Goal: Communication & Community: Answer question/provide support

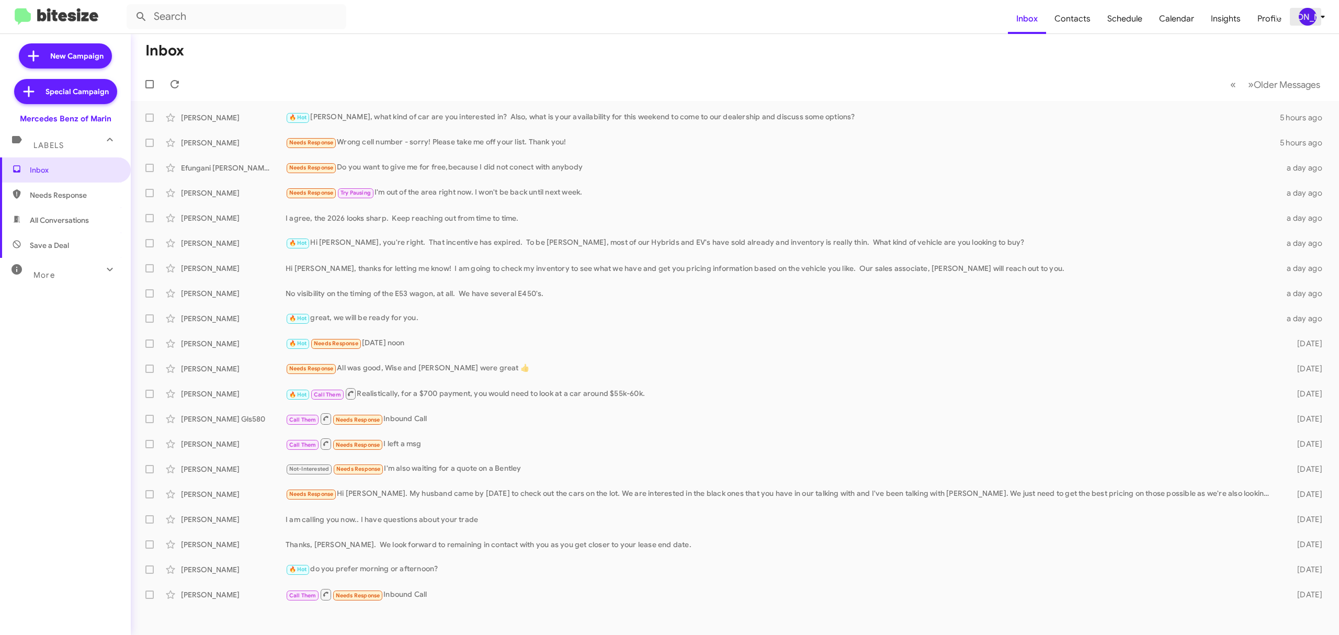
click at [1311, 9] on div "[PERSON_NAME]" at bounding box center [1308, 17] width 18 height 18
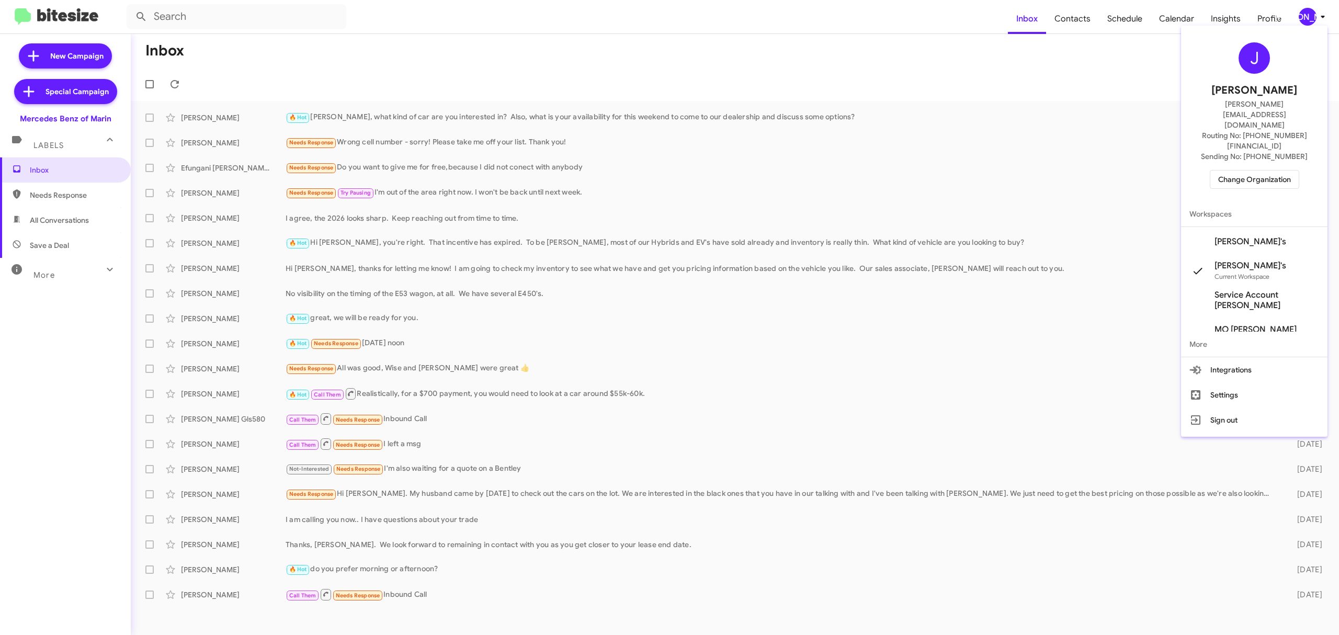
click at [1231, 170] on span "Change Organization" at bounding box center [1254, 179] width 73 height 18
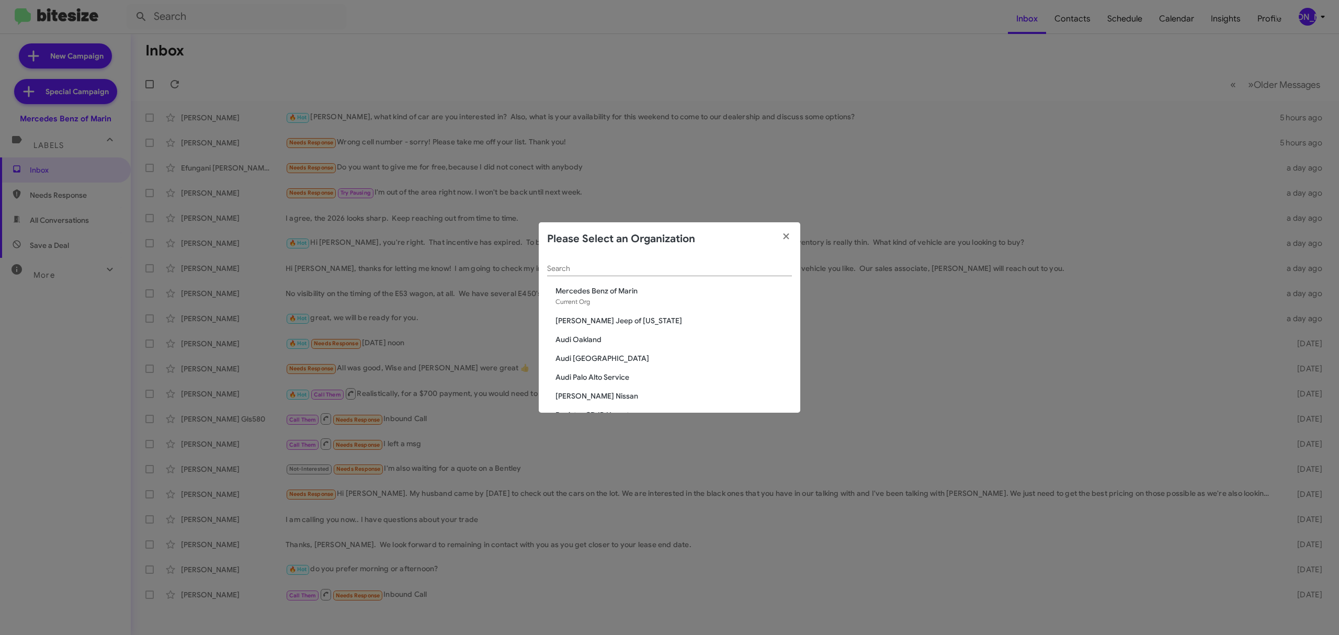
click at [699, 273] on div "Search" at bounding box center [669, 266] width 245 height 20
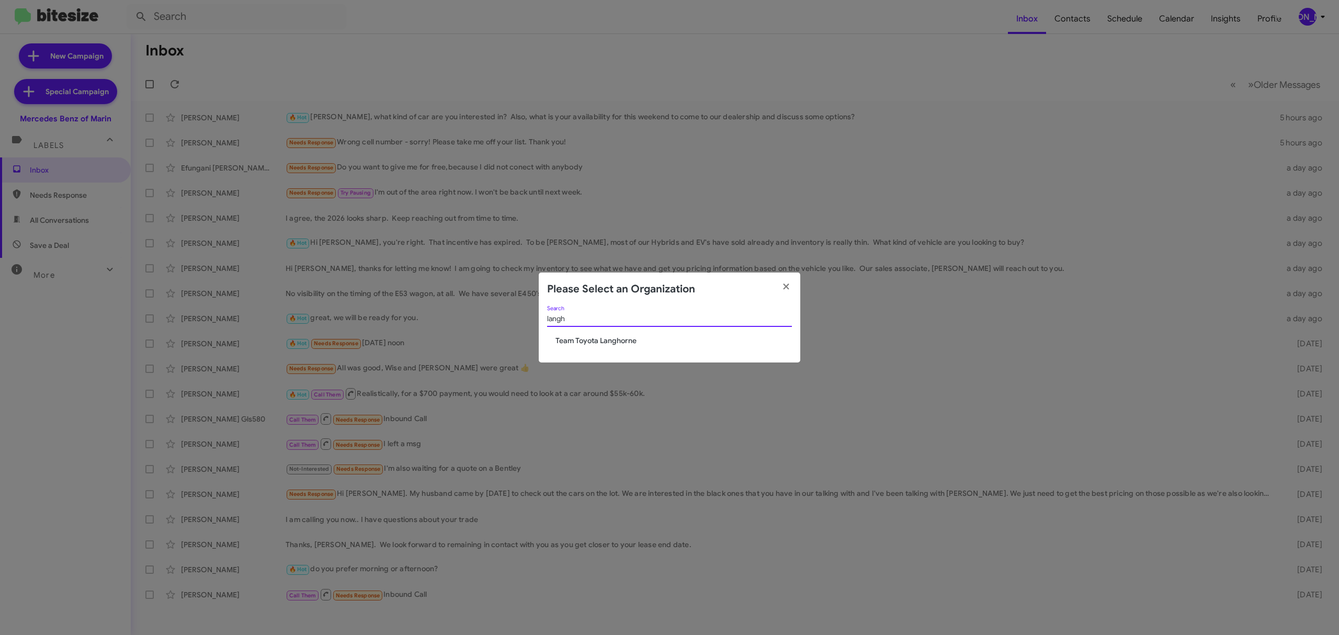
type input "langh"
click at [598, 338] on span "Team Toyota Langhorne" at bounding box center [673, 340] width 236 height 10
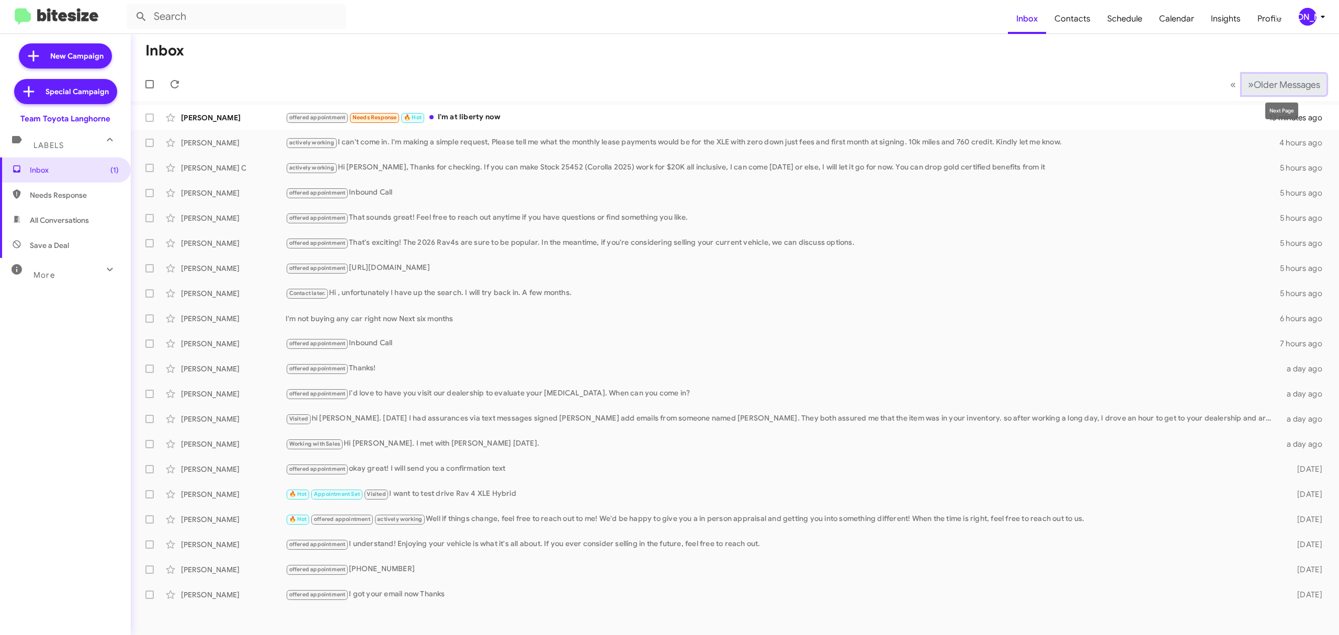
click at [1277, 86] on span "Older Messages" at bounding box center [1287, 85] width 66 height 12
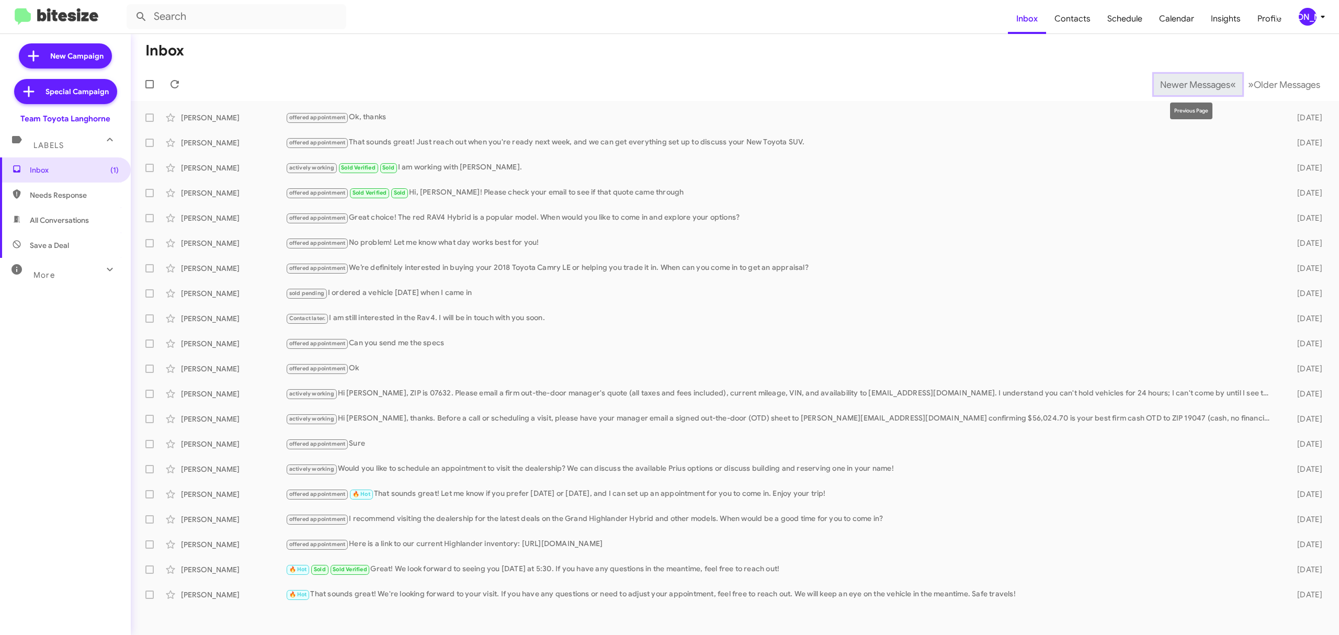
click at [1169, 86] on span "Newer Messages" at bounding box center [1195, 85] width 70 height 12
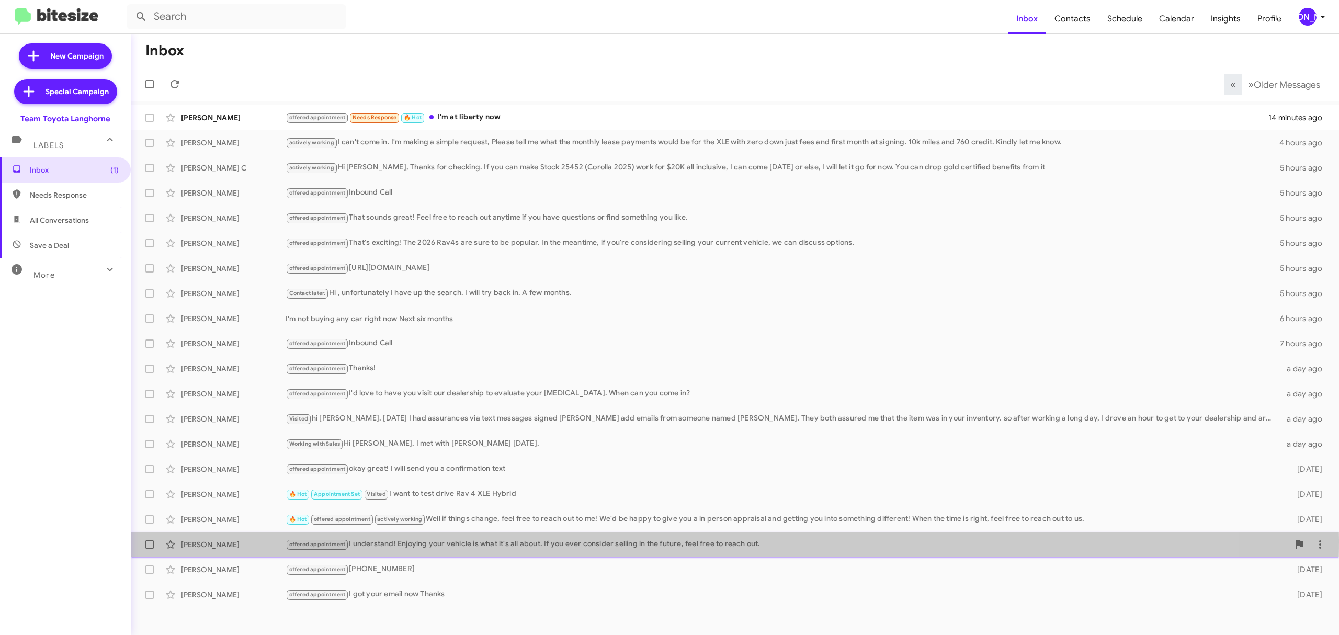
click at [425, 540] on div "offered appointment I understand! Enjoying your vehicle is what it's all about.…" at bounding box center [787, 544] width 1003 height 12
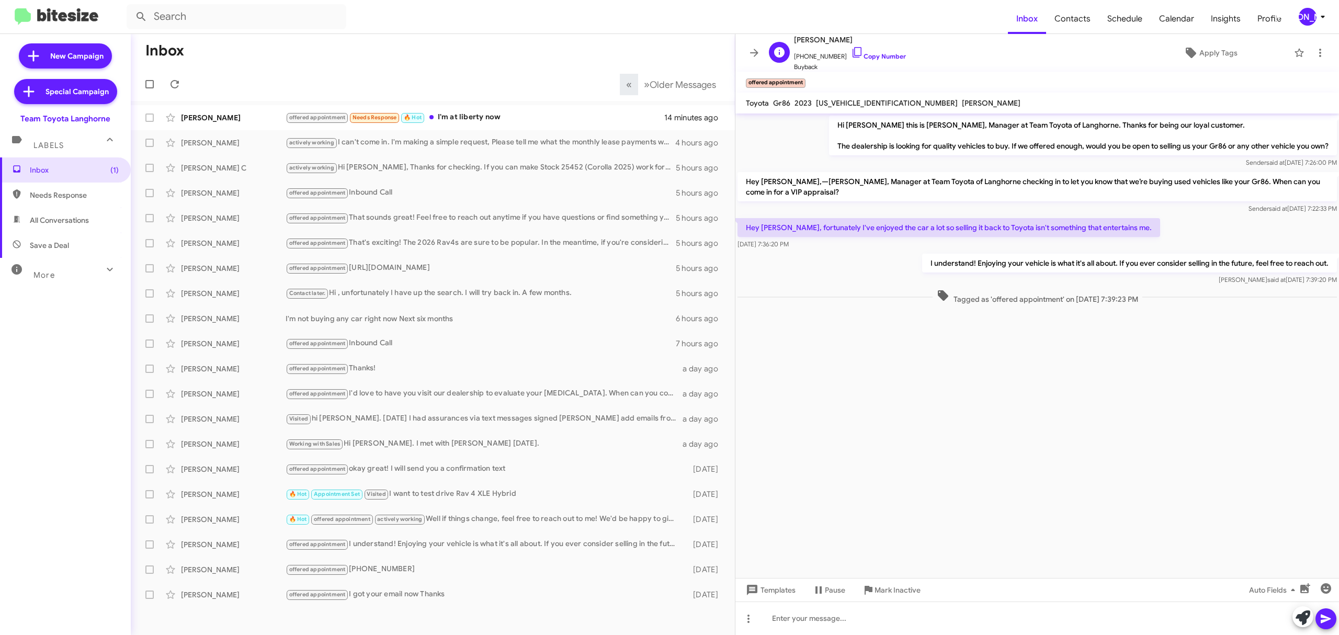
click at [869, 62] on span "Buyback" at bounding box center [850, 67] width 112 height 10
click at [864, 49] on span "+12152661178 Copy Number" at bounding box center [850, 54] width 112 height 16
click at [867, 55] on link "Copy Number" at bounding box center [878, 56] width 55 height 8
click at [748, 57] on icon at bounding box center [754, 53] width 13 height 13
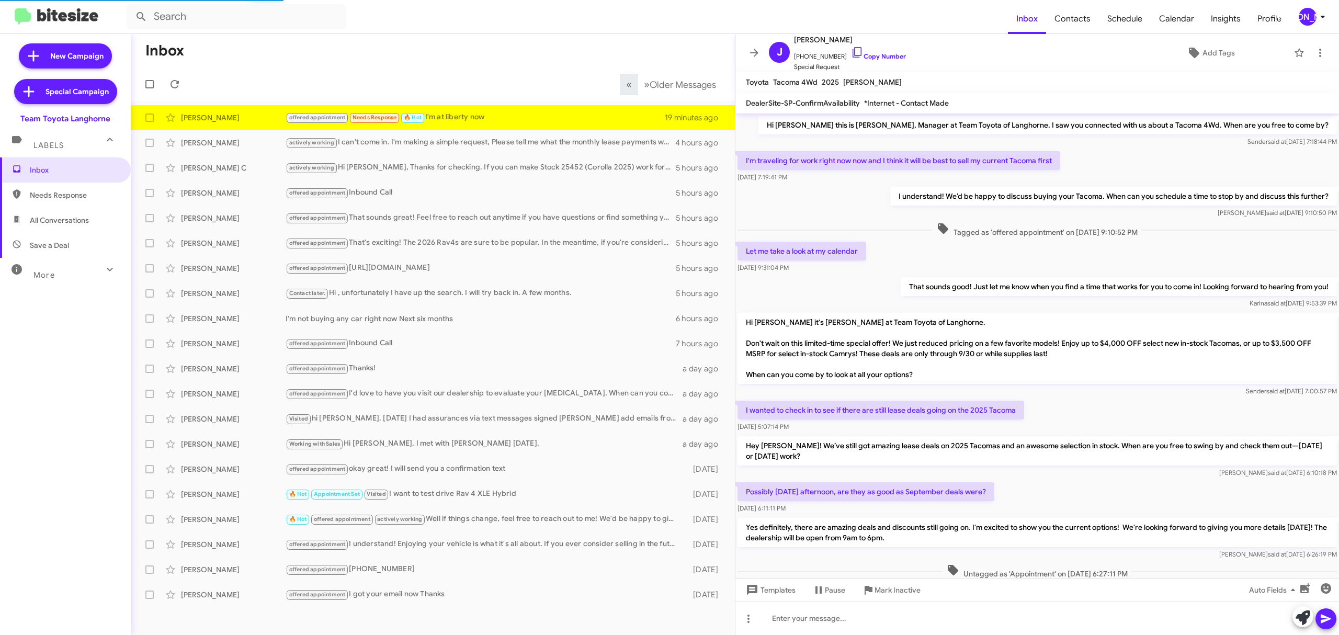
scroll to position [73, 0]
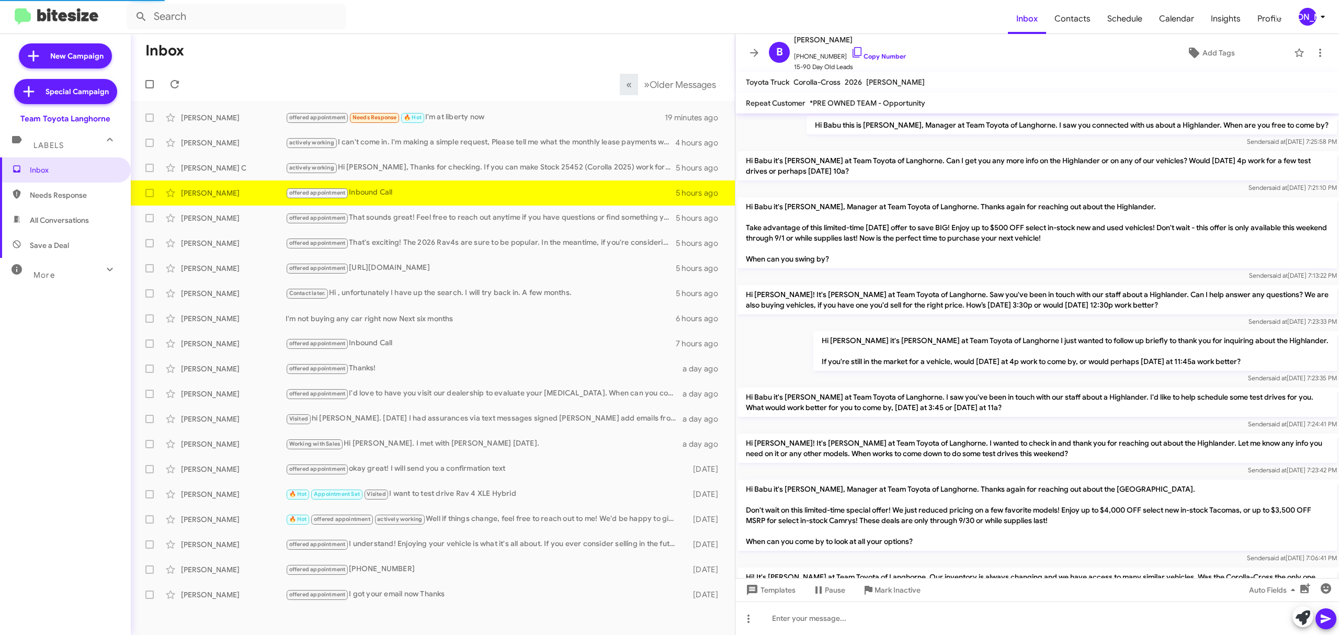
scroll to position [226, 0]
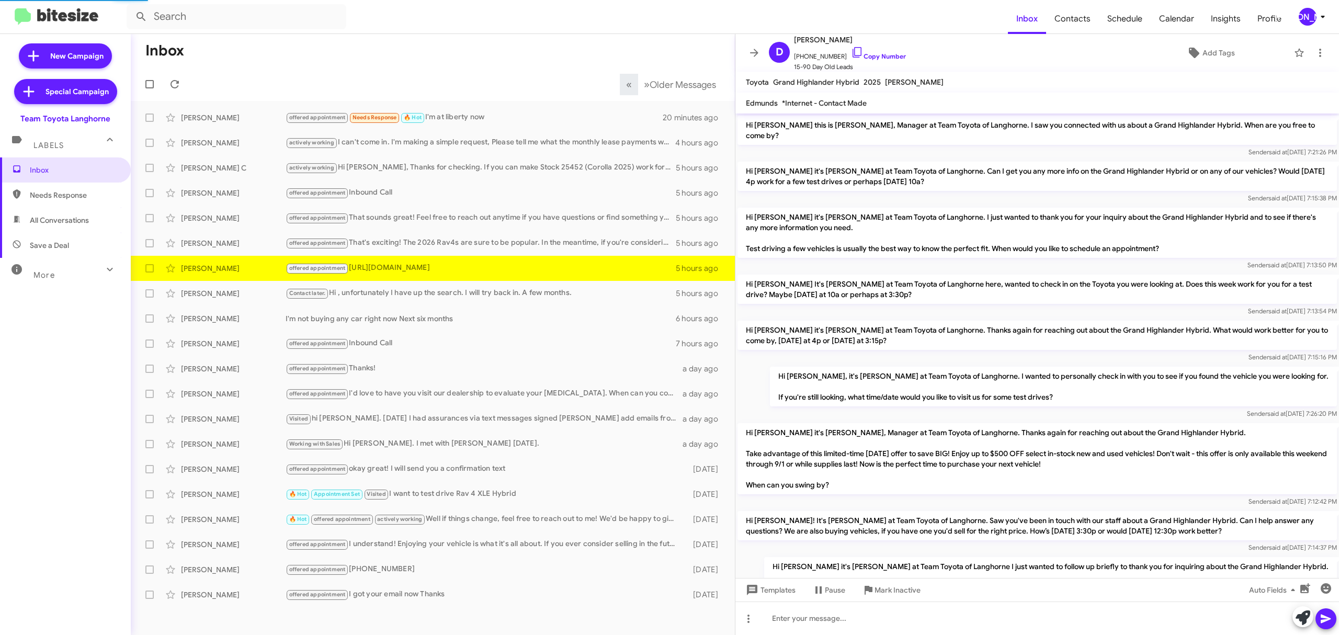
scroll to position [440, 0]
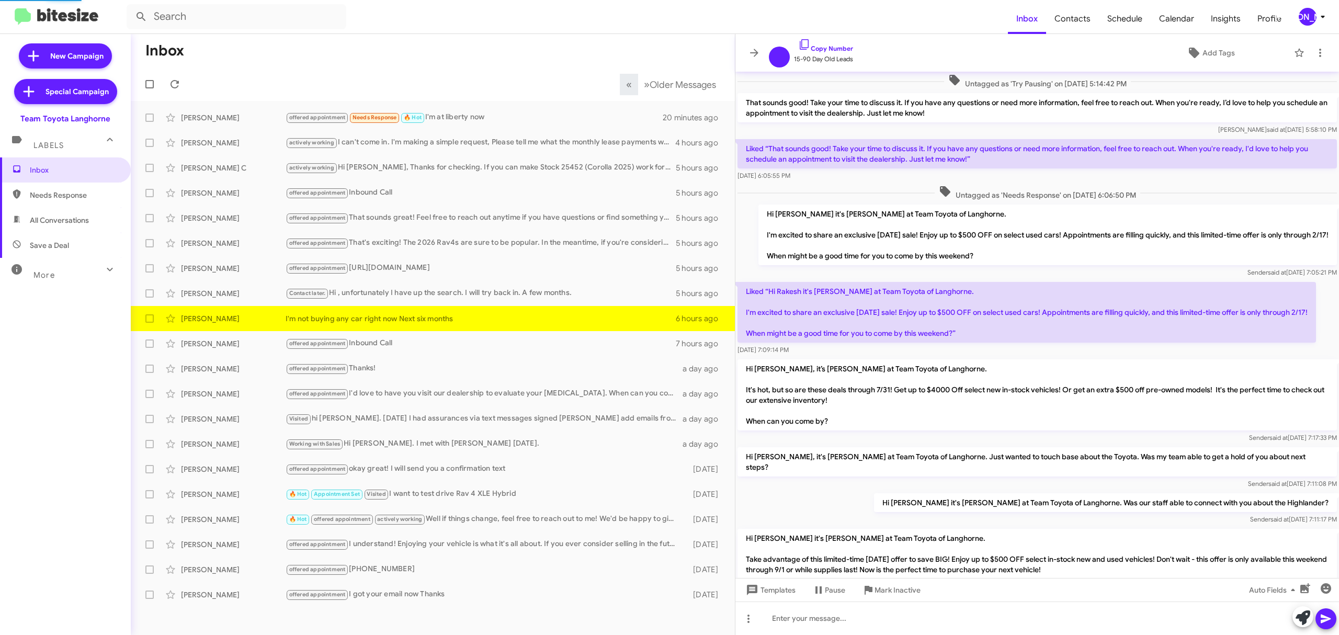
scroll to position [417, 0]
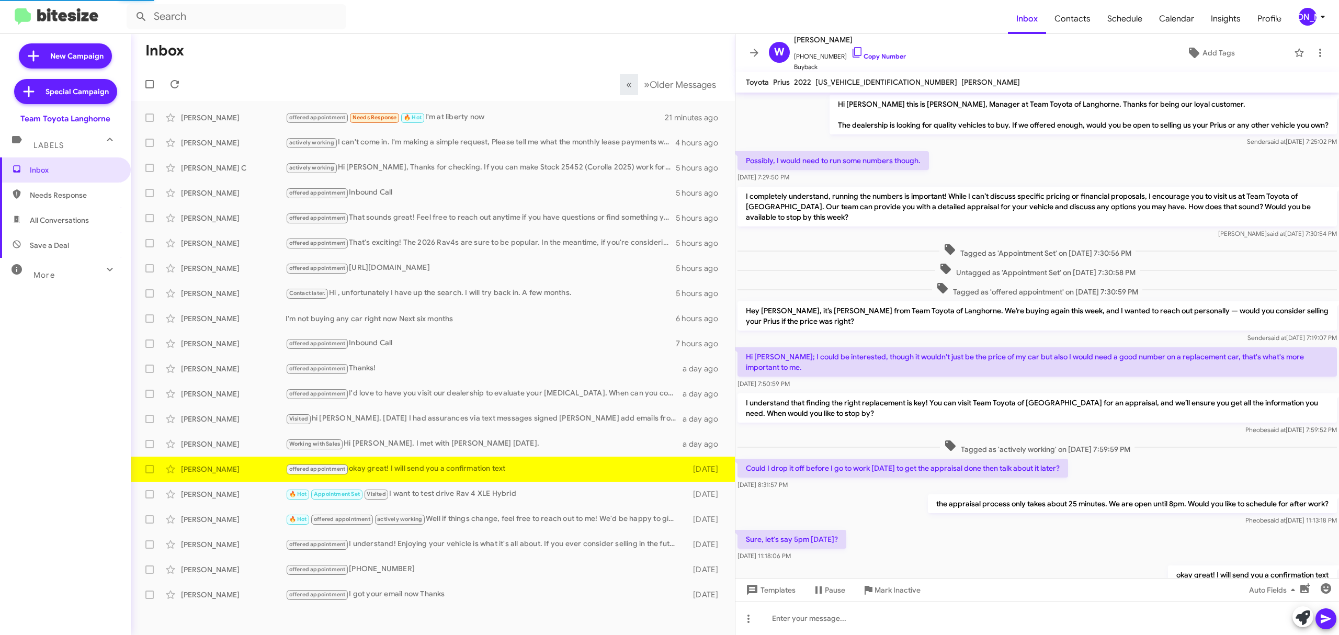
scroll to position [168, 0]
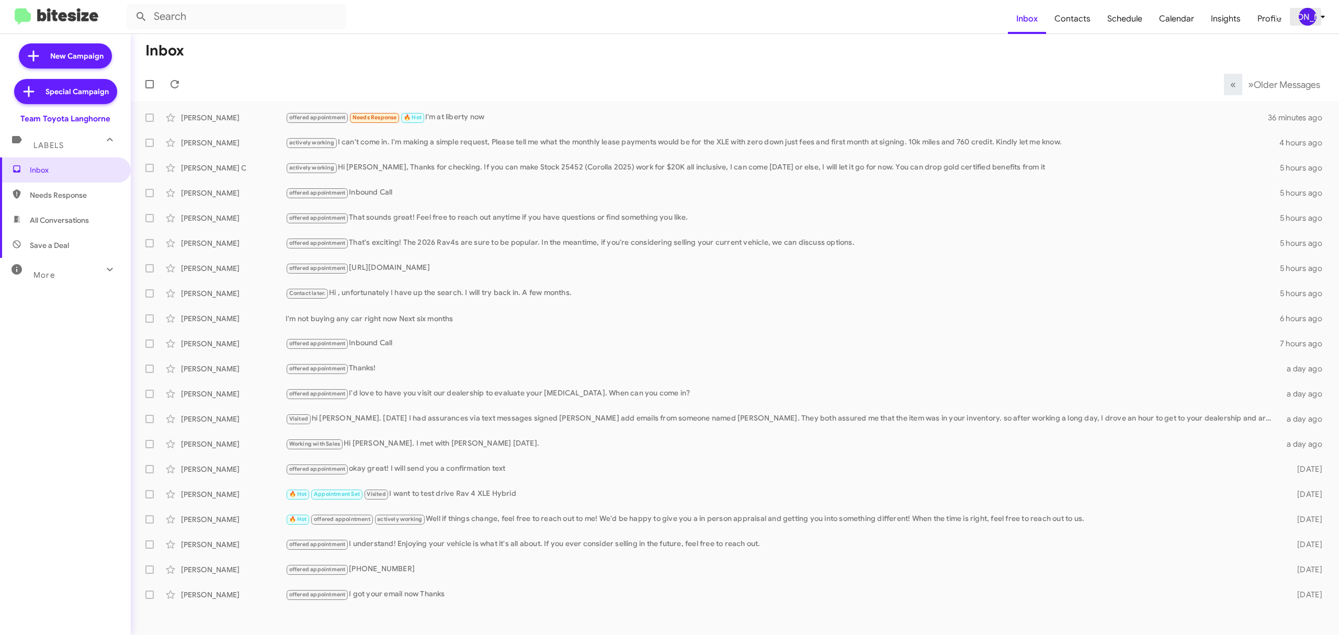
click at [1305, 21] on div "[PERSON_NAME]" at bounding box center [1308, 17] width 18 height 18
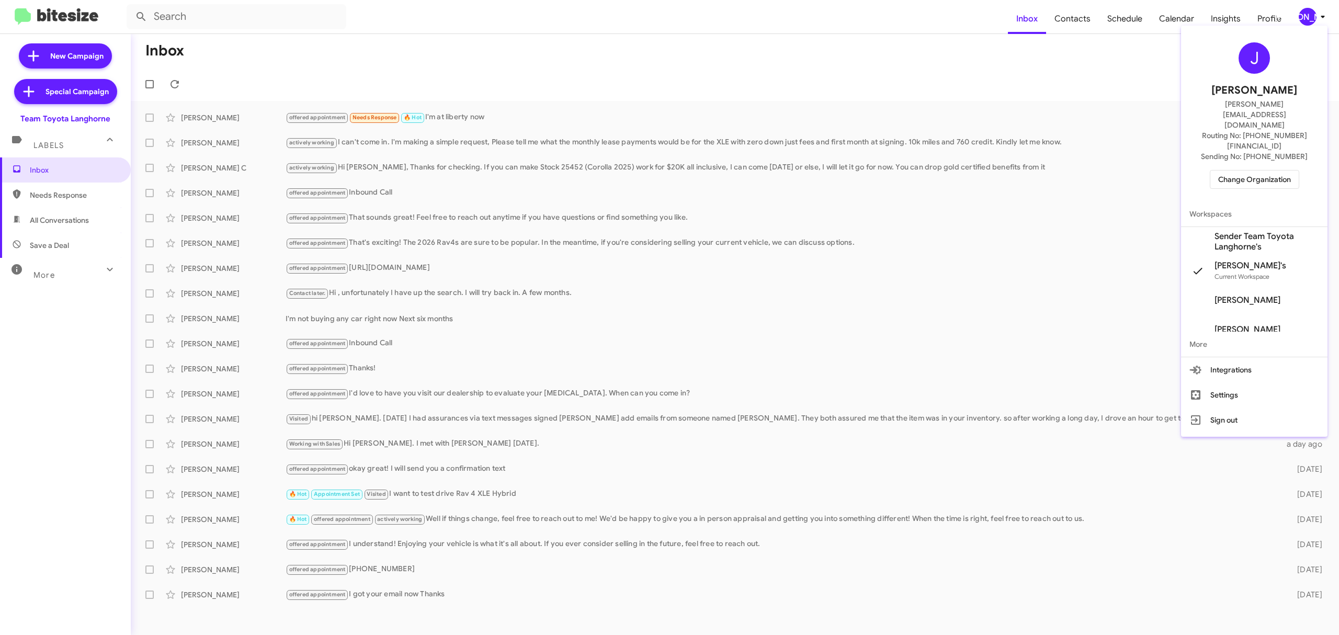
click at [1238, 158] on div "J Jason Apdua jason@bitesize.co Routing No: +1 (215) 398-6213 Sending No: +1 (2…" at bounding box center [1254, 116] width 146 height 172
click at [1234, 170] on span "Change Organization" at bounding box center [1254, 179] width 73 height 18
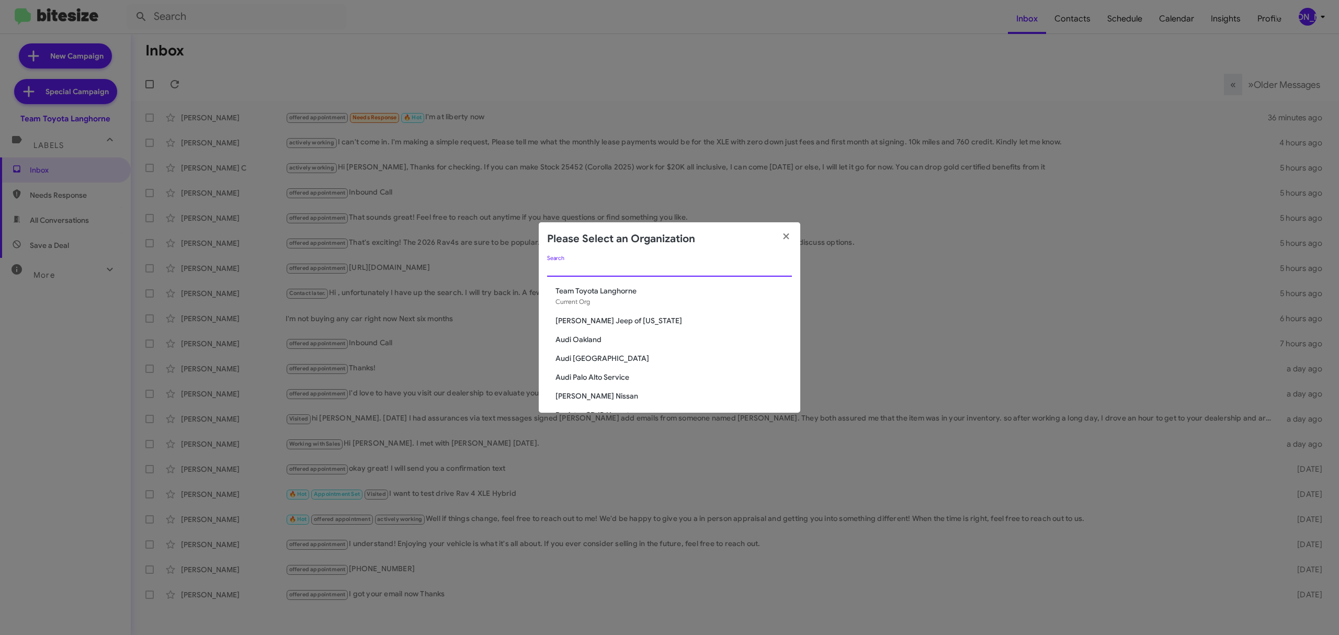
click at [689, 266] on input "Search" at bounding box center [669, 269] width 245 height 8
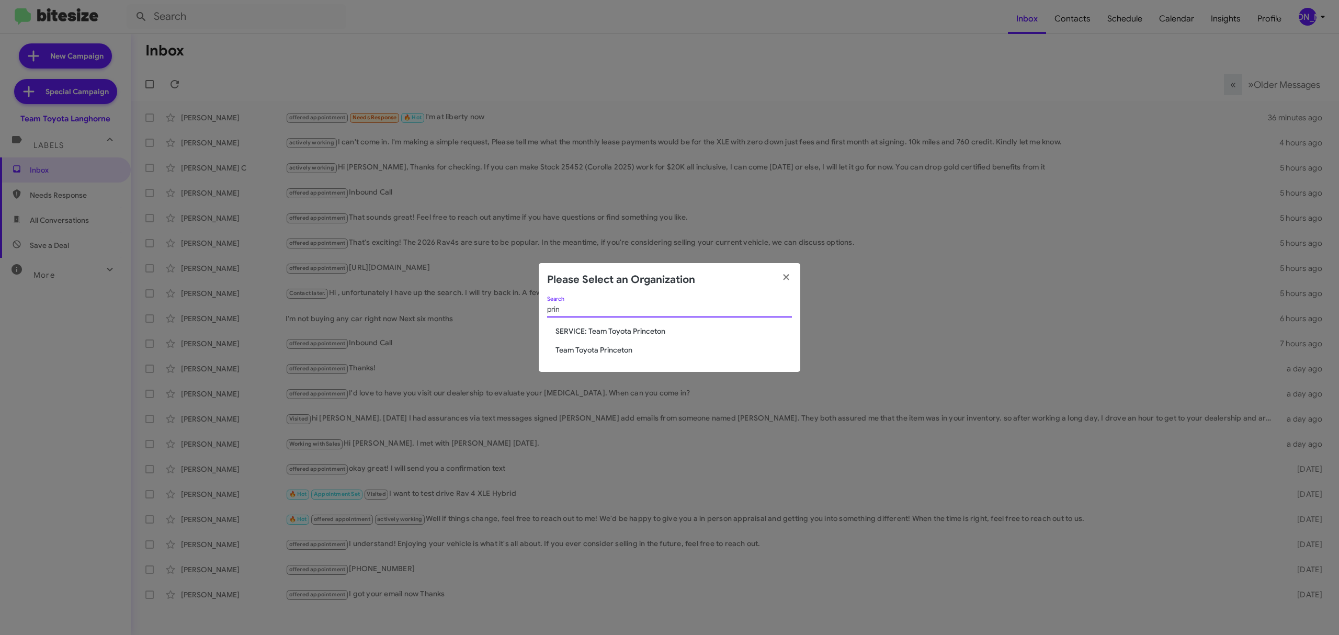
type input "prin"
click at [611, 355] on span "Team Toyota Princeton" at bounding box center [673, 350] width 236 height 10
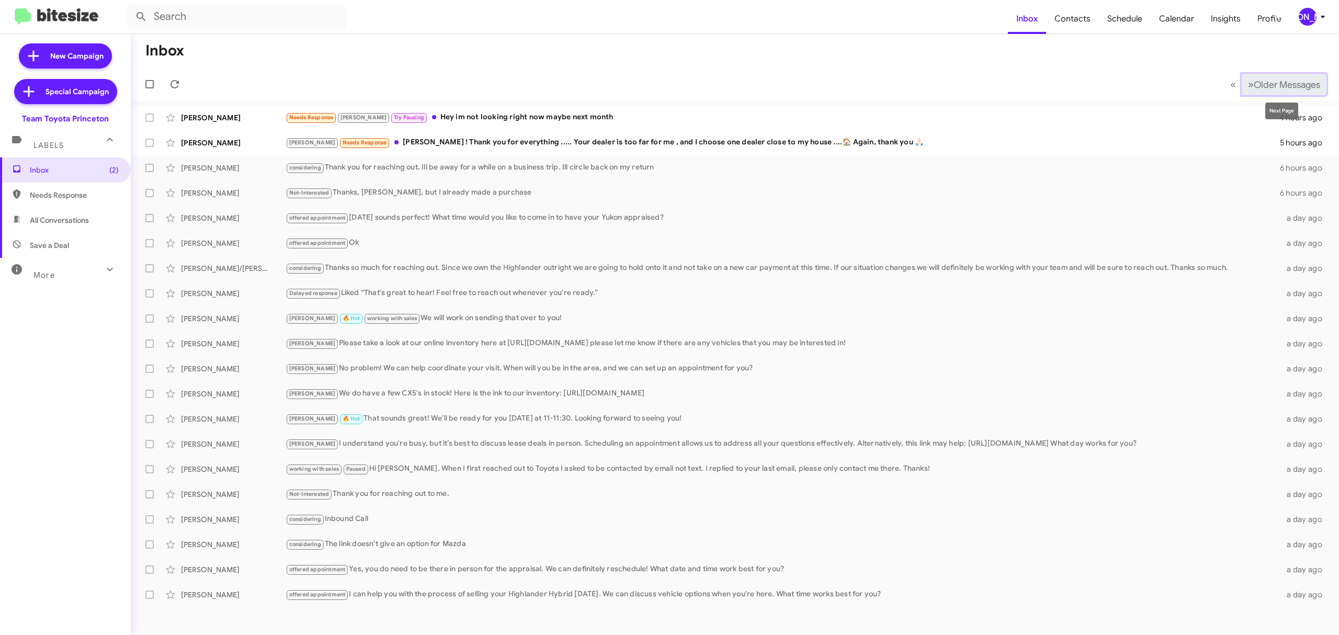
click at [1259, 86] on span "Older Messages" at bounding box center [1287, 85] width 66 height 12
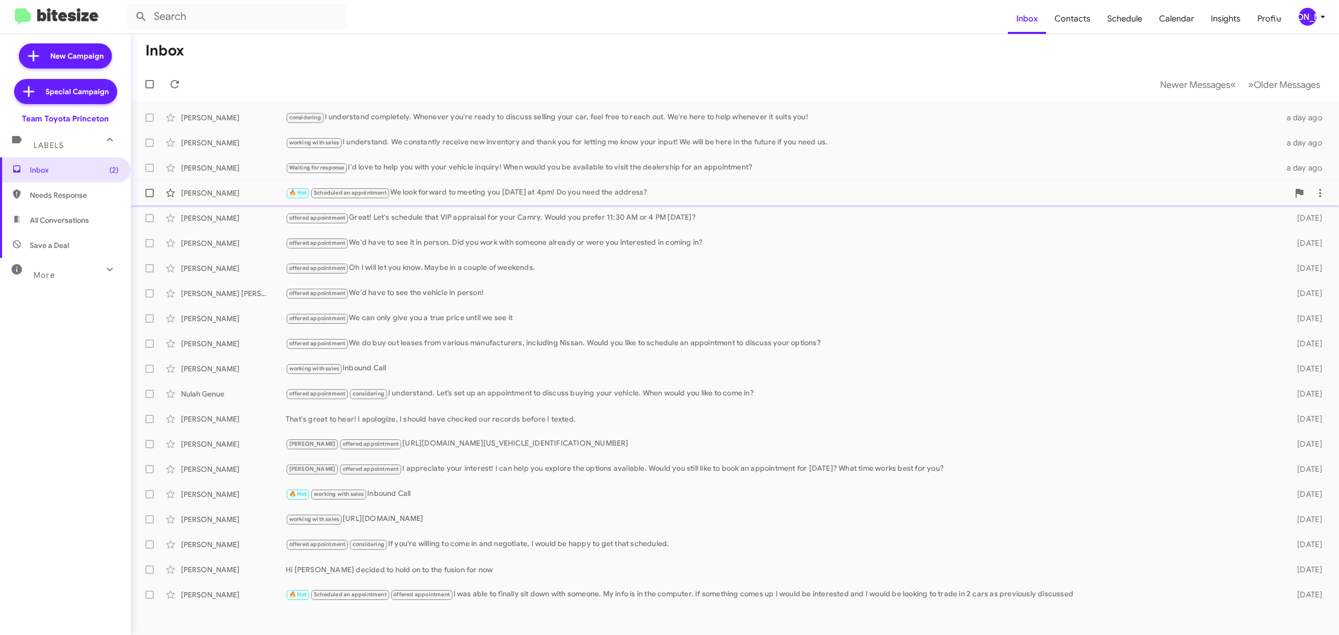
click at [386, 192] on span "Scheduled an appointment" at bounding box center [350, 192] width 73 height 7
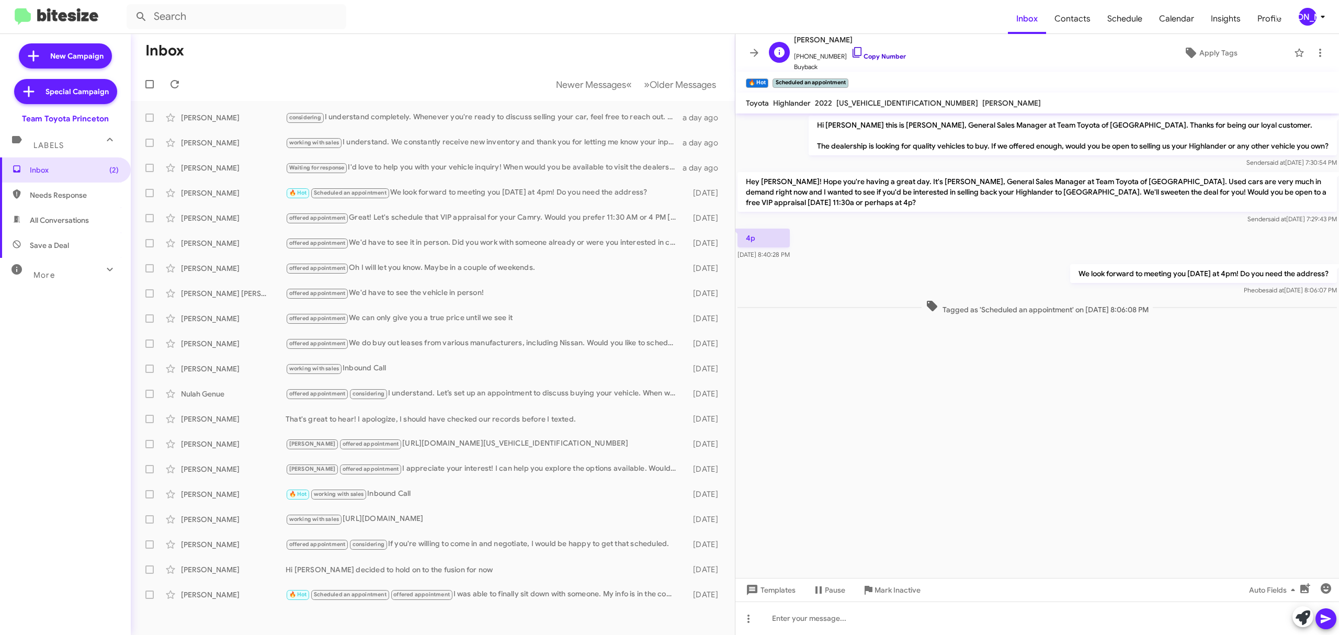
click at [865, 53] on link "Copy Number" at bounding box center [878, 56] width 55 height 8
click at [879, 55] on link "Copy Number" at bounding box center [878, 56] width 55 height 8
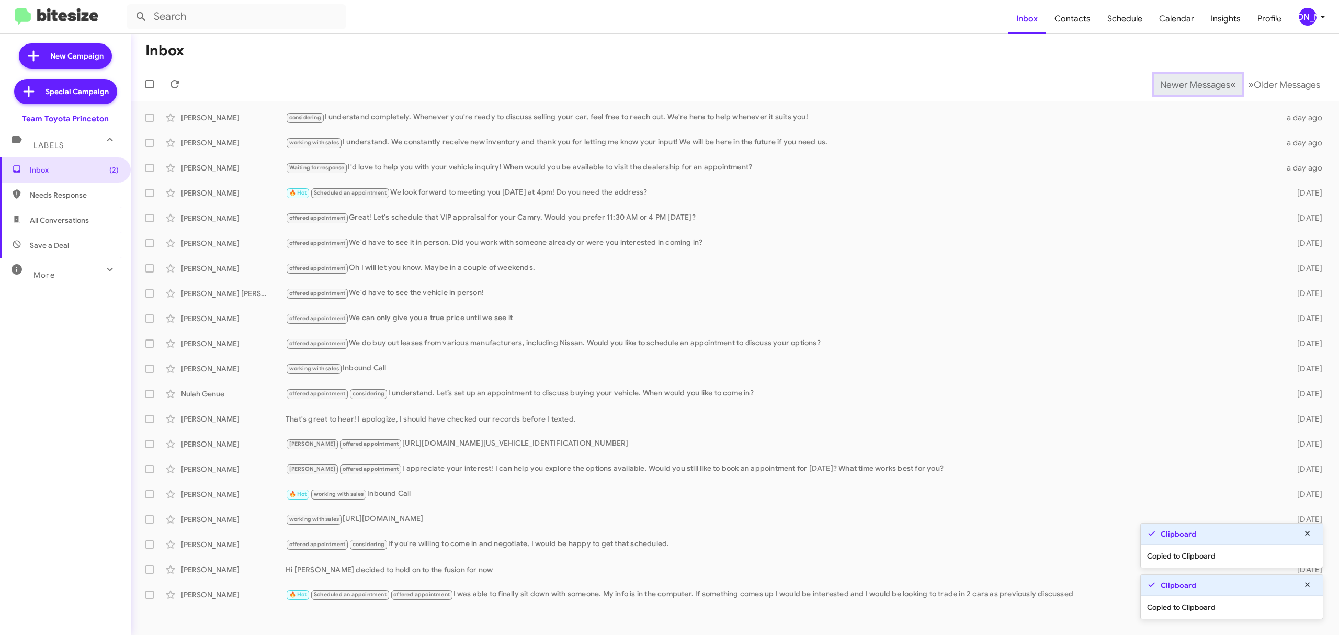
click at [1187, 84] on span "Newer Messages" at bounding box center [1195, 85] width 70 height 12
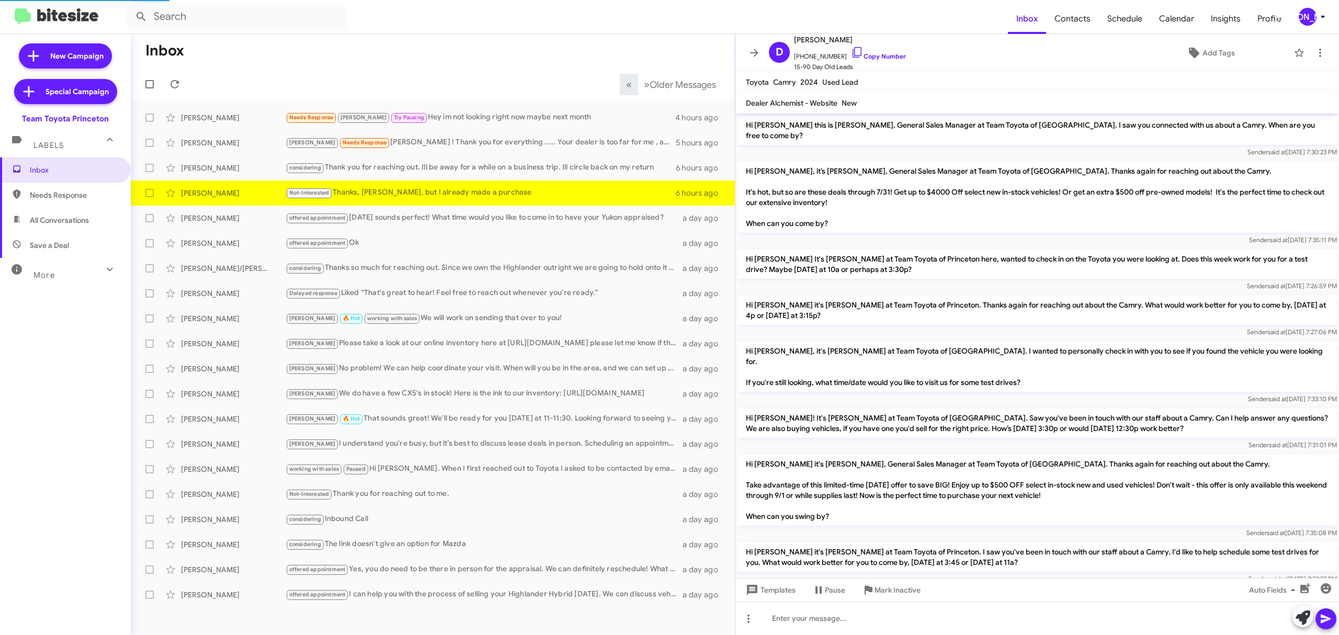
scroll to position [340, 0]
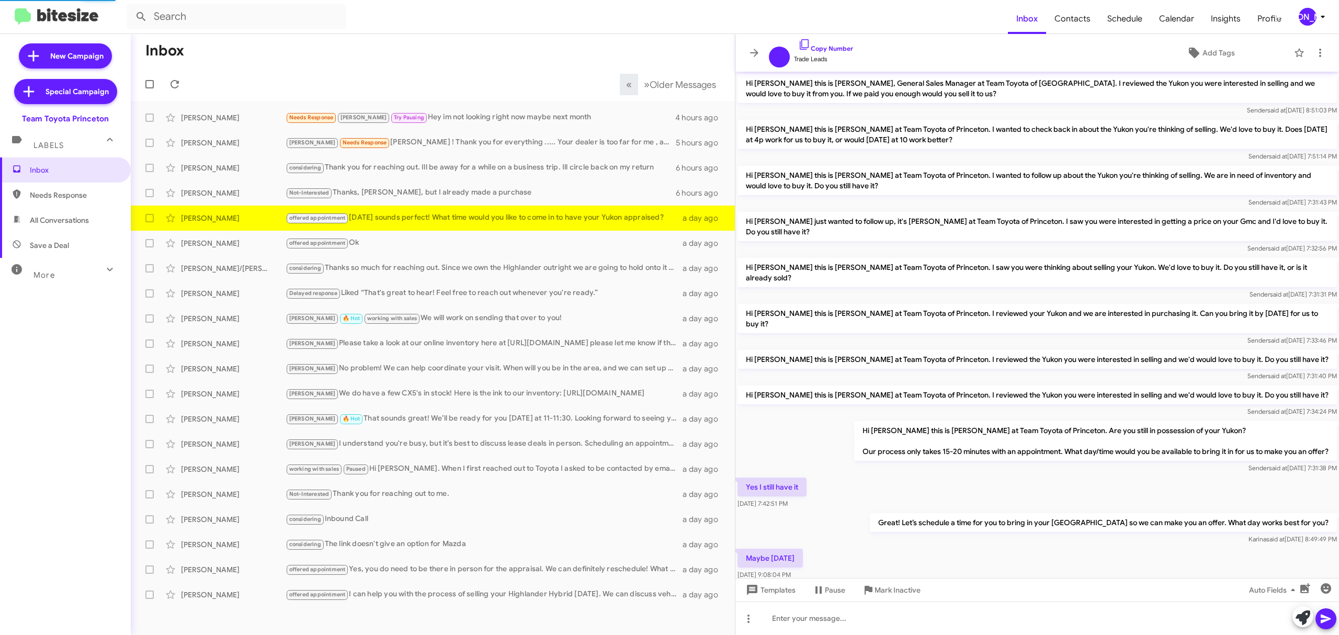
scroll to position [97, 0]
